Goal: Task Accomplishment & Management: Use online tool/utility

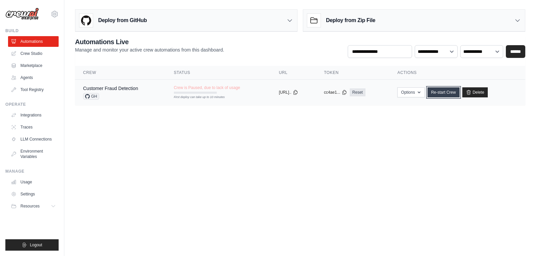
drag, startPoint x: 0, startPoint y: 0, endPoint x: 450, endPoint y: 93, distance: 459.1
click at [450, 93] on link "Re-start Crew" at bounding box center [443, 92] width 32 height 10
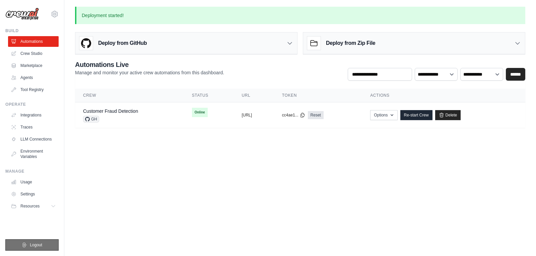
click at [47, 244] on button "Logout" at bounding box center [31, 244] width 53 height 11
click at [53, 239] on ul "Build Automations Crew Studio Marketplace Agents" at bounding box center [31, 139] width 53 height 223
click at [42, 245] on button "Logout" at bounding box center [31, 244] width 53 height 11
drag, startPoint x: 43, startPoint y: 236, endPoint x: 18, endPoint y: 257, distance: 31.8
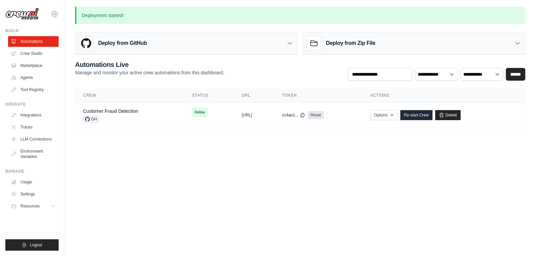
click at [18, 256] on html "[EMAIL_ADDRESS] Settings Build Automations Crew Studio" at bounding box center [268, 128] width 536 height 256
